Goal: Task Accomplishment & Management: Use online tool/utility

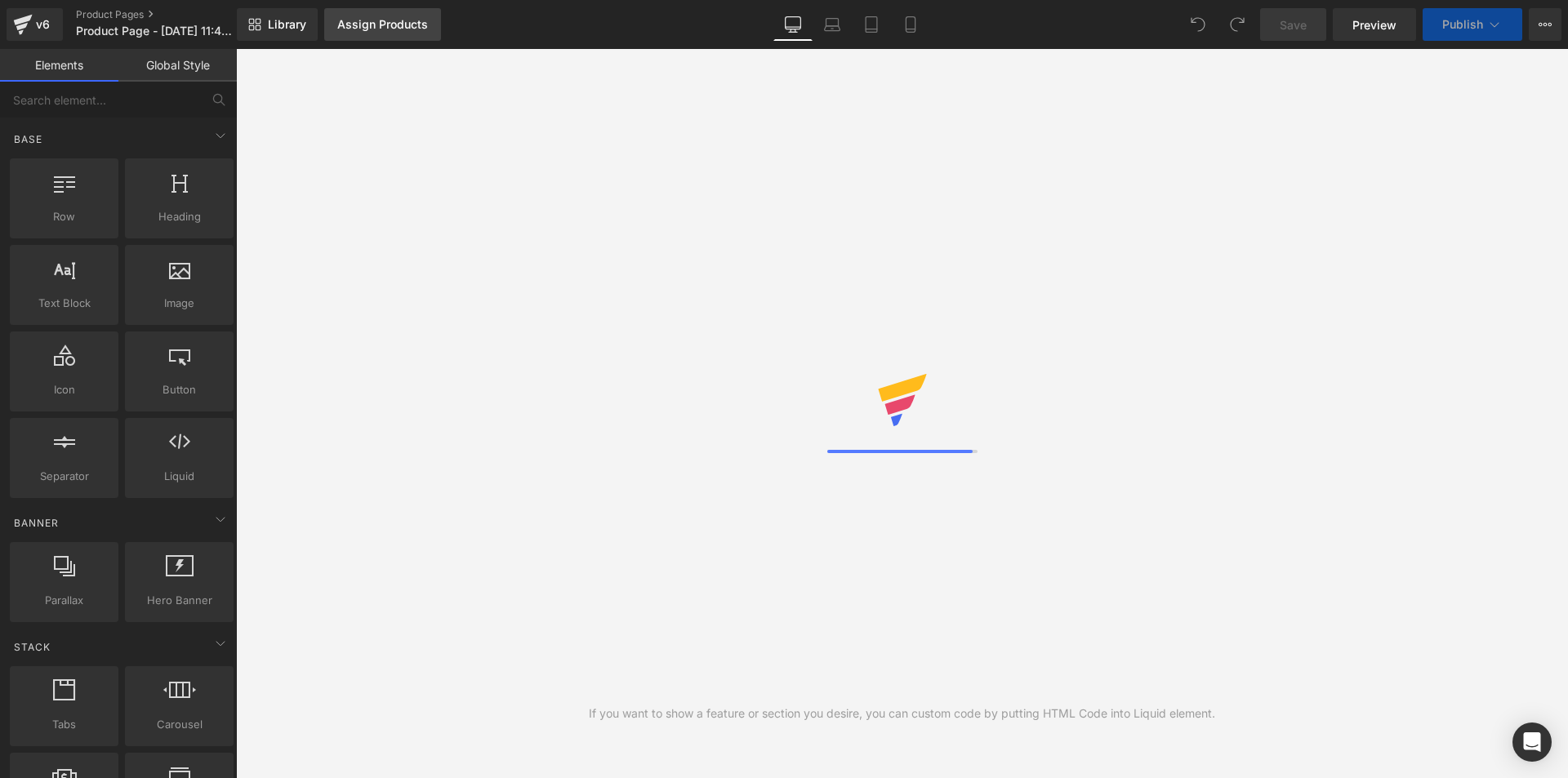
click at [408, 31] on link "Assign Products" at bounding box center [382, 24] width 117 height 33
click at [404, 26] on div "Assign Products" at bounding box center [382, 24] width 91 height 13
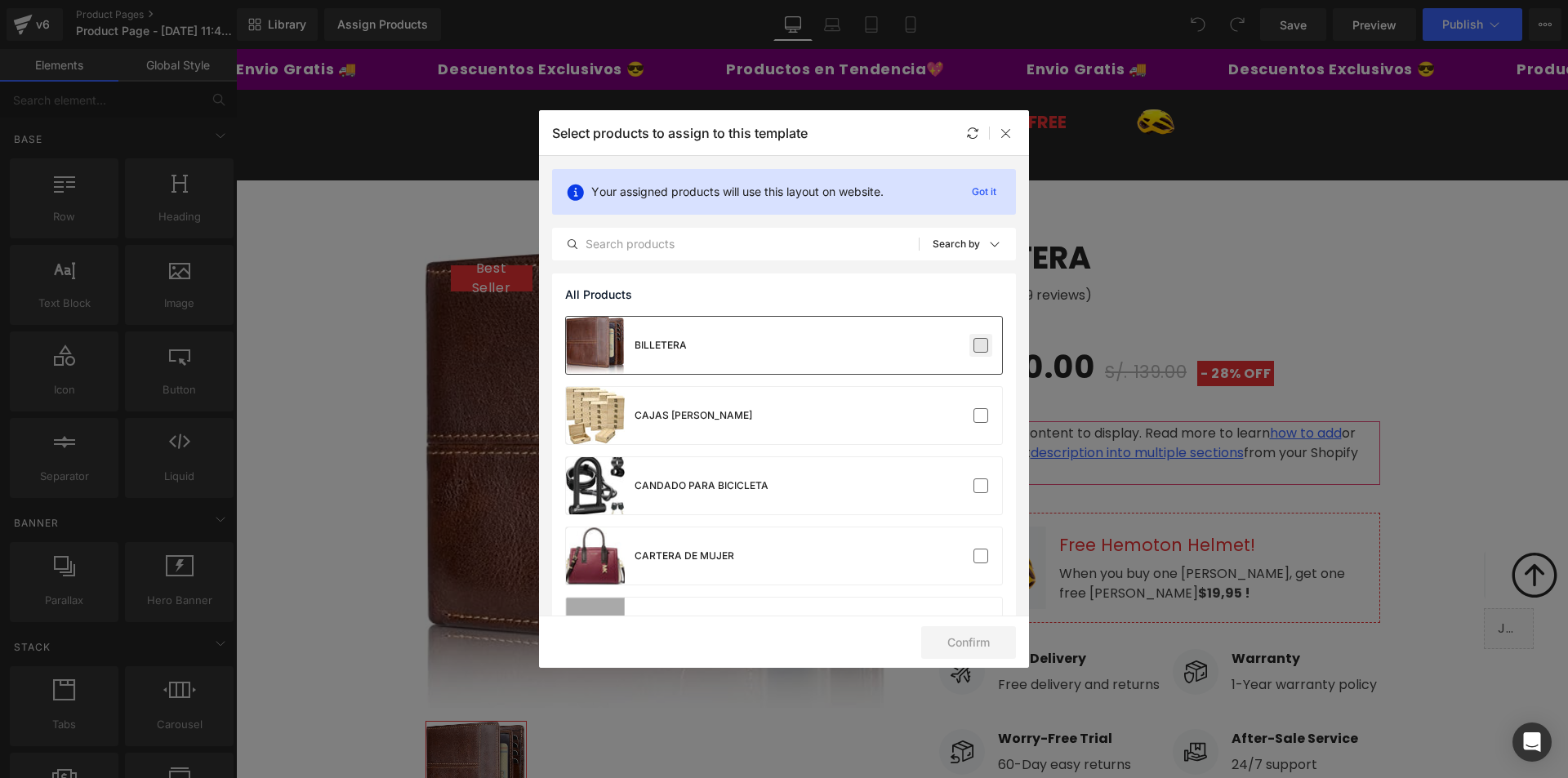
click at [973, 351] on label at bounding box center [980, 344] width 14 height 14
click at [981, 345] on input "checkbox" at bounding box center [981, 345] width 0 height 0
click at [1010, 643] on button "Confirm" at bounding box center [968, 642] width 95 height 33
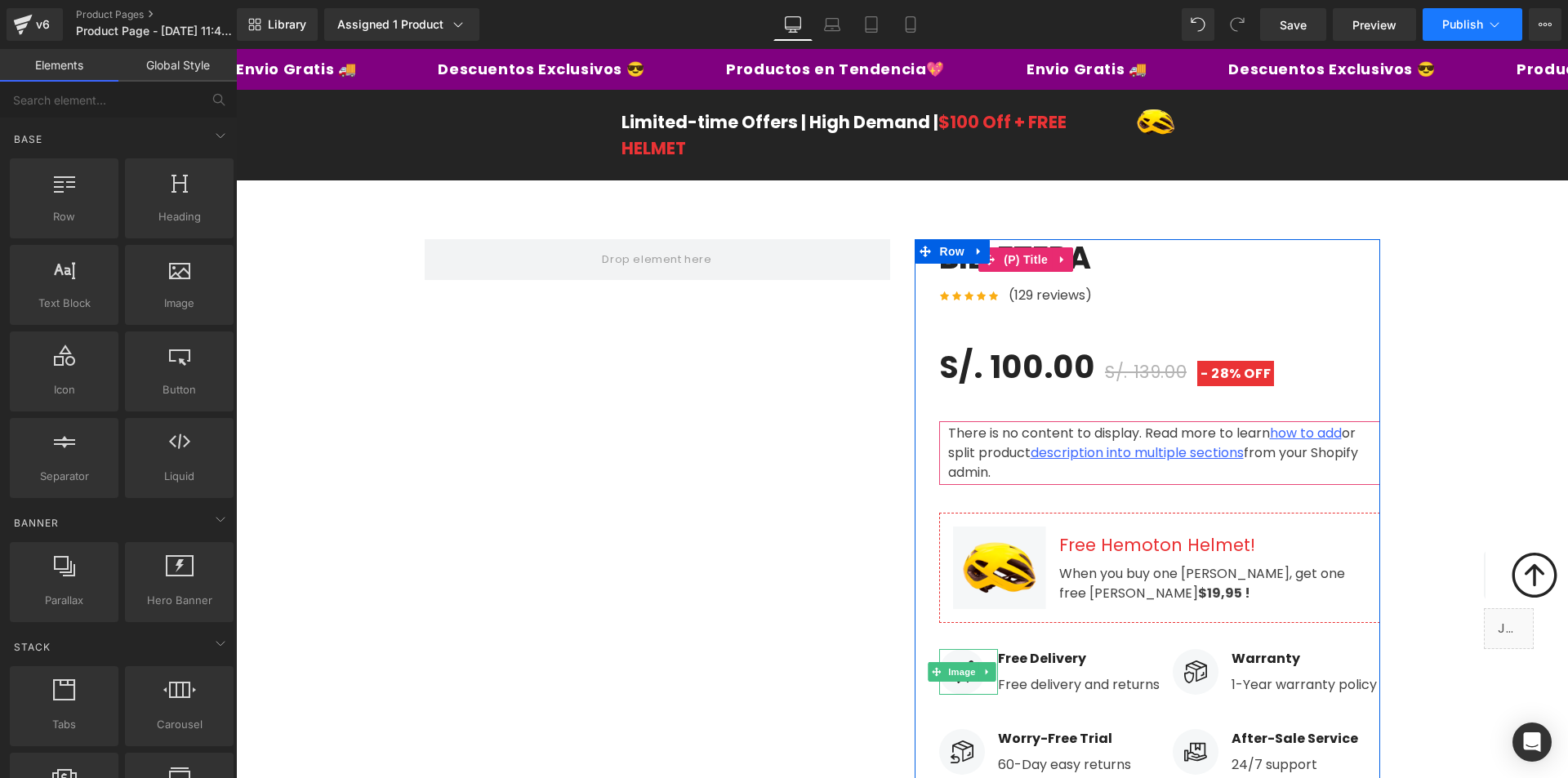
click at [1471, 22] on span "Publish" at bounding box center [1462, 24] width 41 height 13
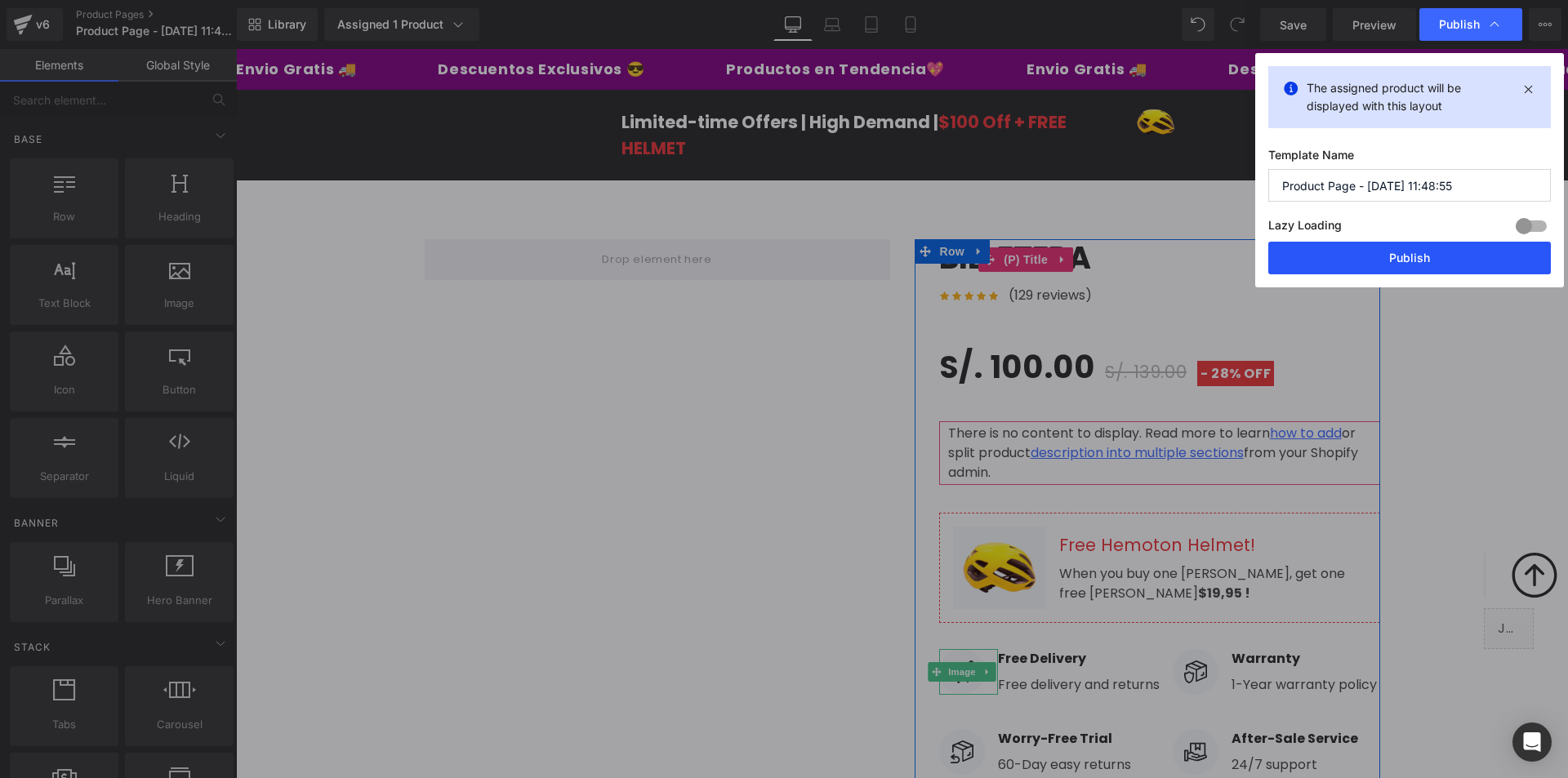
click at [1397, 259] on button "Publish" at bounding box center [1409, 258] width 282 height 33
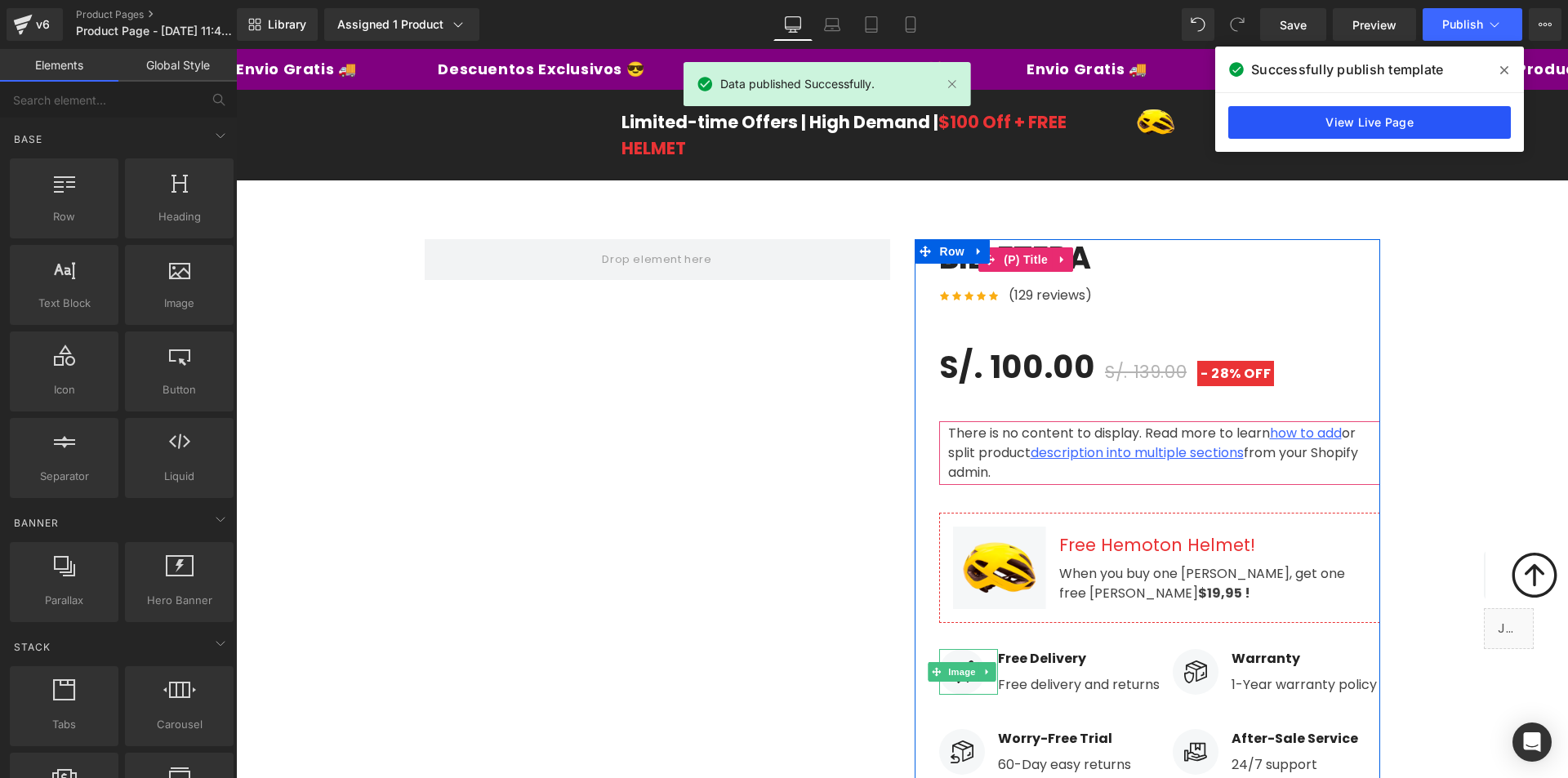
click at [1360, 122] on link "View Live Page" at bounding box center [1370, 122] width 282 height 33
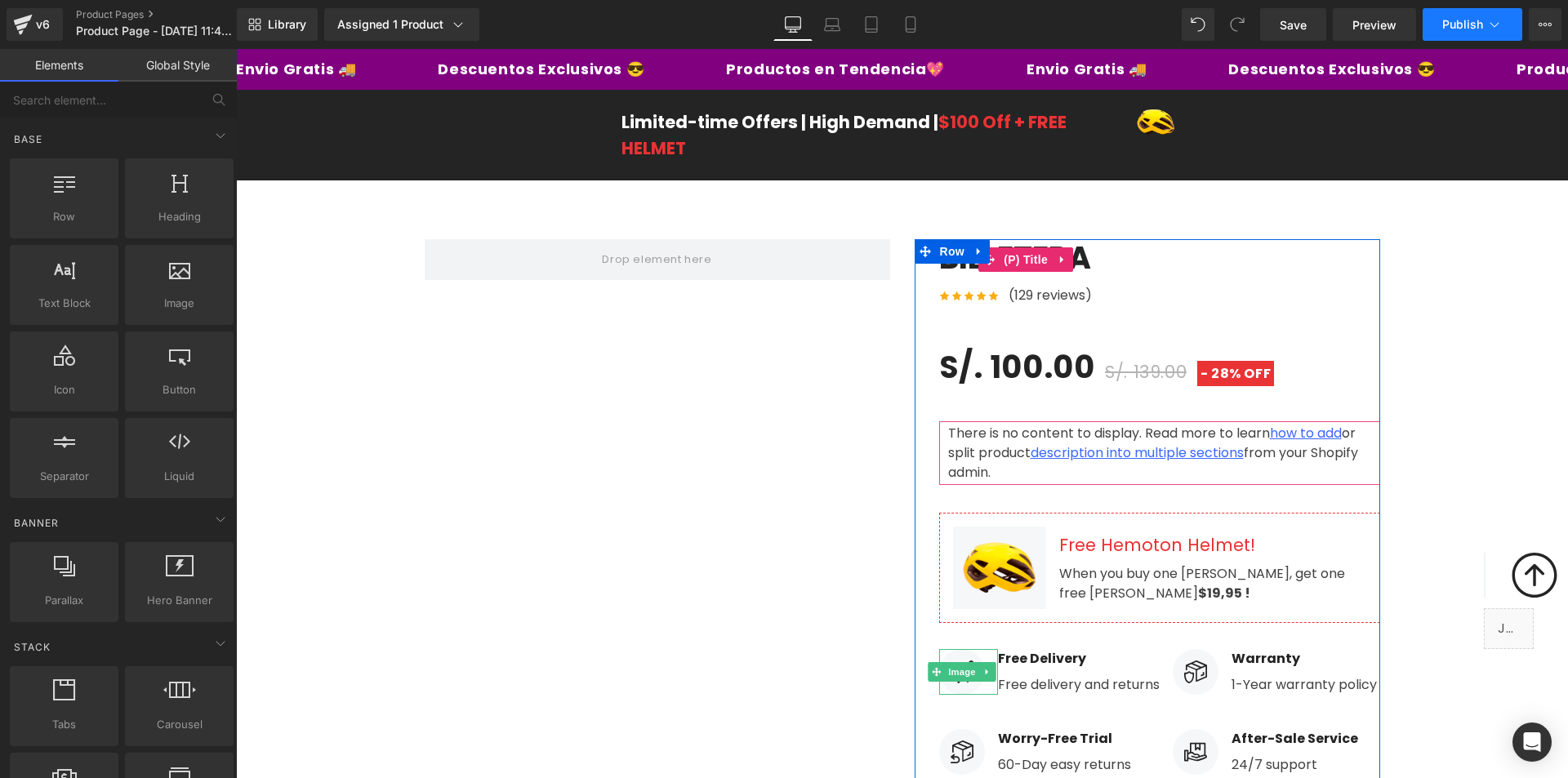
click at [1446, 25] on span "Publish" at bounding box center [1462, 24] width 41 height 13
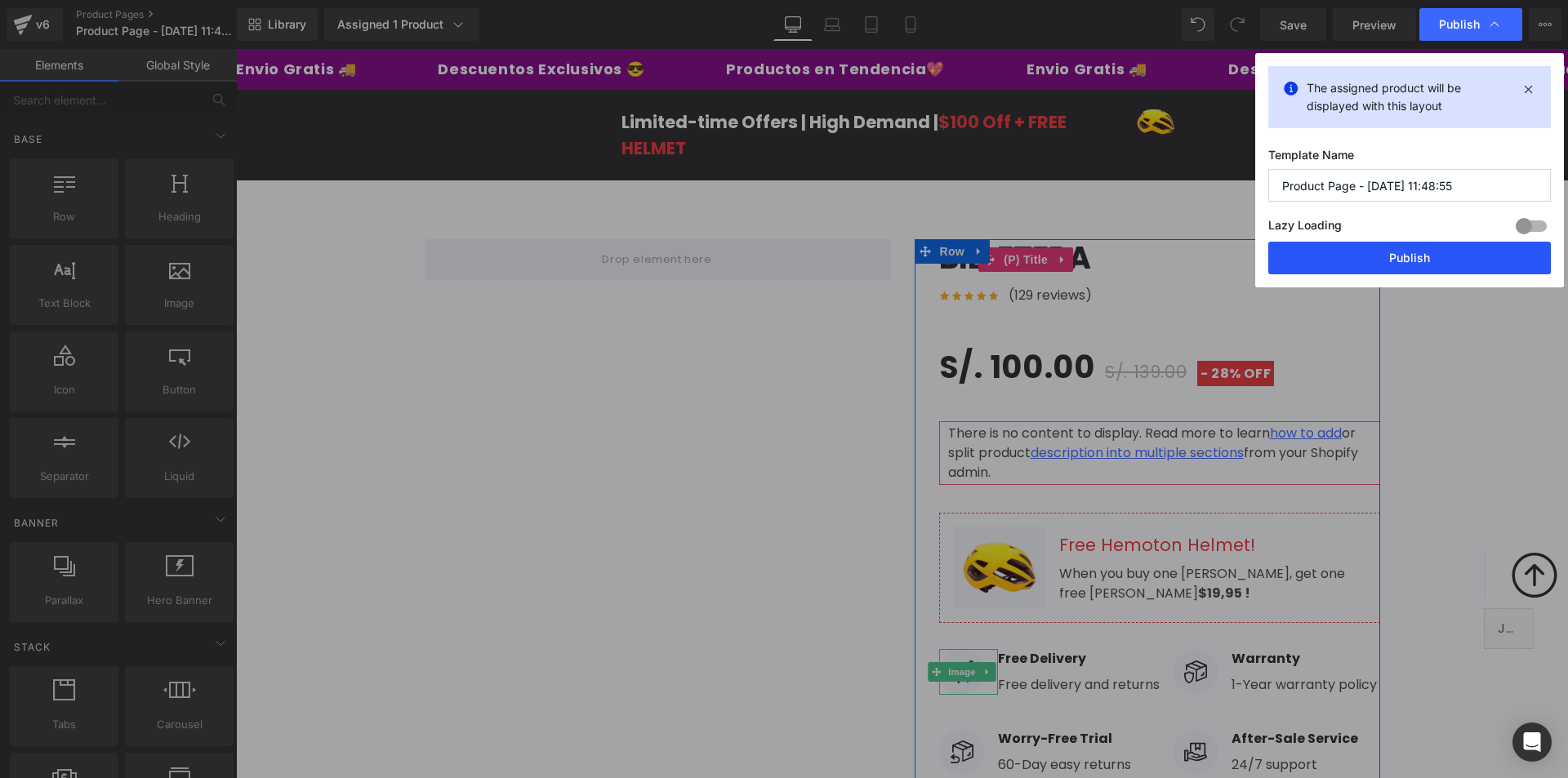
click at [1387, 262] on button "Publish" at bounding box center [1409, 258] width 282 height 33
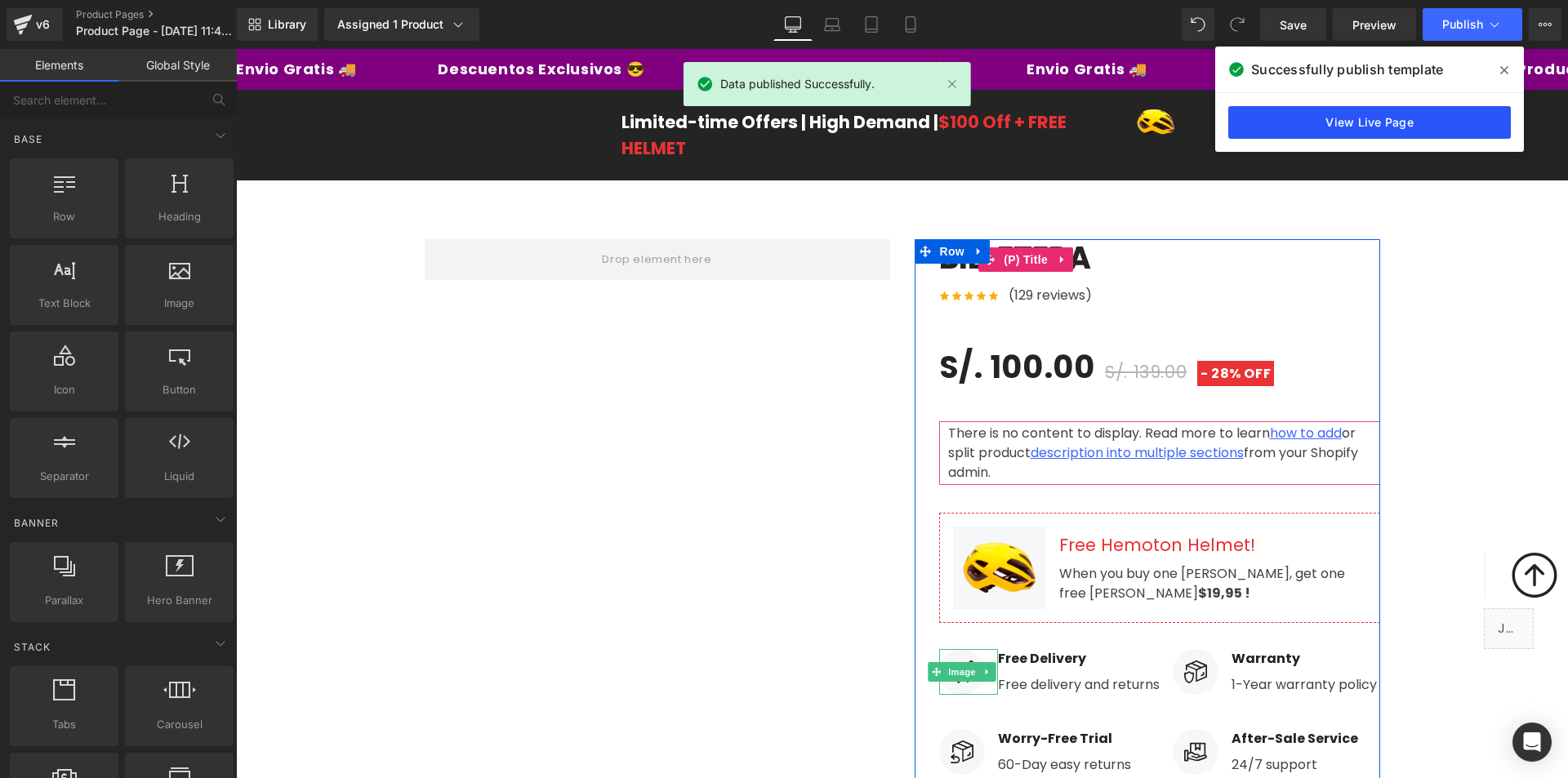
click at [1334, 125] on link "View Live Page" at bounding box center [1370, 122] width 282 height 33
